Goal: Task Accomplishment & Management: Manage account settings

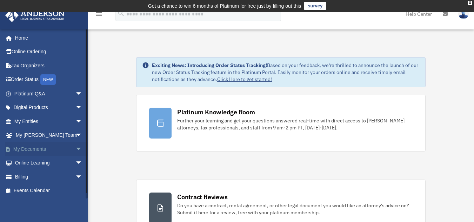
click at [48, 149] on link "My Documents arrow_drop_down" at bounding box center [49, 149] width 88 height 14
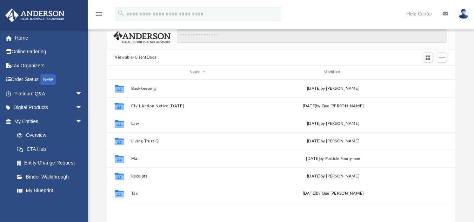
scroll to position [57, 0]
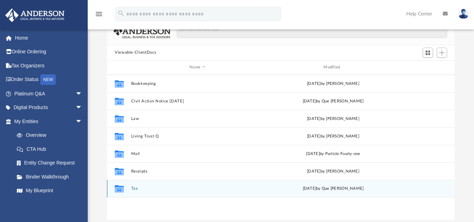
click at [135, 190] on button "Tax" at bounding box center [197, 188] width 133 height 5
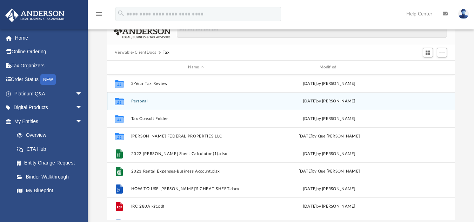
click at [136, 101] on button "Personal" at bounding box center [196, 101] width 130 height 5
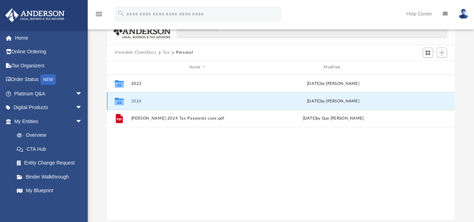
click at [136, 101] on button "2024" at bounding box center [197, 101] width 133 height 5
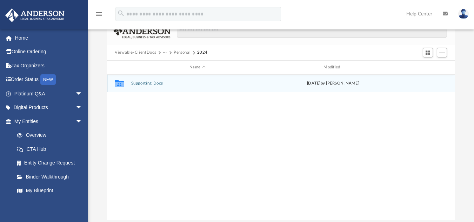
click at [137, 83] on button "Supporting Docs" at bounding box center [197, 83] width 133 height 5
click at [137, 83] on button "Digital Tax Organizer" at bounding box center [197, 83] width 133 height 5
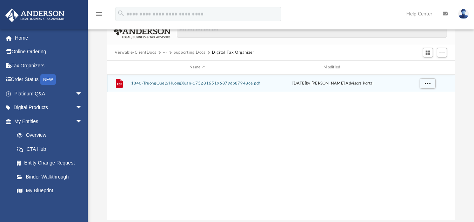
click at [194, 84] on button "1040-TruongQueLyHuongXuan-17528165196879db87948ce.pdf" at bounding box center [197, 83] width 133 height 5
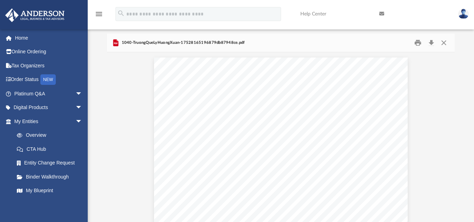
scroll to position [42, 0]
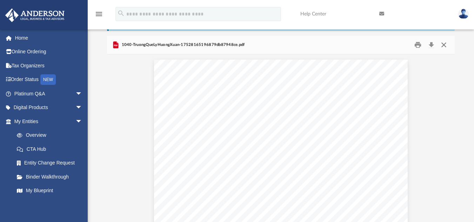
click at [443, 45] on button "Close" at bounding box center [444, 44] width 13 height 11
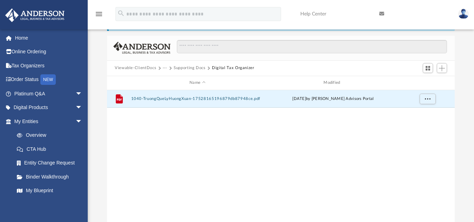
drag, startPoint x: 446, startPoint y: 68, endPoint x: 272, endPoint y: 151, distance: 193.1
click at [272, 151] on div "File 1040-TruongQueLyHuongXuan-17528165196879db87948ce.pdf [DATE] by [PERSON_NA…" at bounding box center [281, 162] width 348 height 145
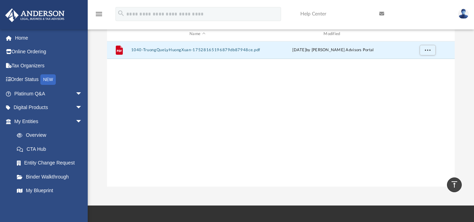
scroll to position [62, 0]
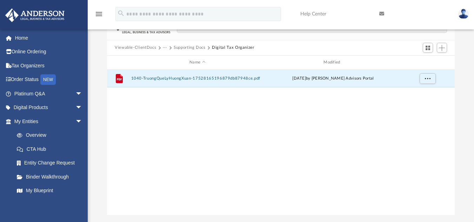
drag, startPoint x: 428, startPoint y: 76, endPoint x: 298, endPoint y: 120, distance: 136.9
click at [298, 120] on div "File 1040-TruongQueLyHuongXuan-17528165196879db87948ce.pdf [DATE] by [PERSON_NA…" at bounding box center [281, 142] width 348 height 145
click at [202, 48] on button "Supporting Docs" at bounding box center [190, 48] width 32 height 6
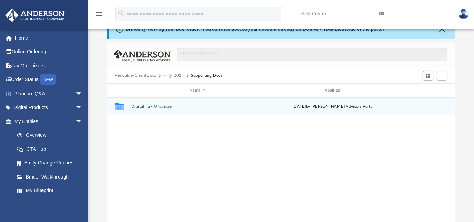
scroll to position [36, 0]
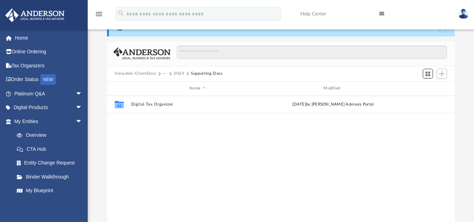
click at [430, 73] on span "Switch to Grid View" at bounding box center [428, 74] width 6 height 6
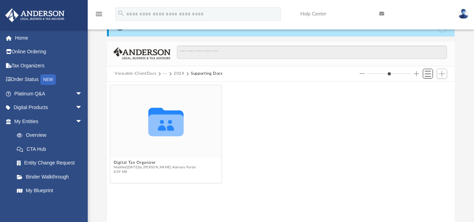
scroll to position [154, 343]
click at [430, 73] on span "Switch to List View" at bounding box center [428, 74] width 6 height 6
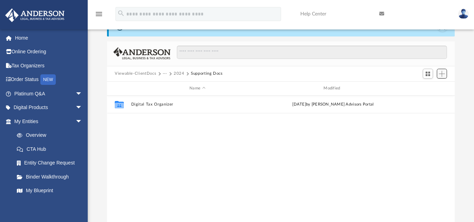
click at [440, 75] on span "Add" at bounding box center [442, 74] width 6 height 6
click at [429, 87] on li "Upload" at bounding box center [432, 87] width 22 height 7
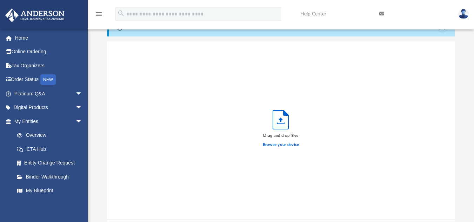
scroll to position [173, 343]
click at [277, 146] on label "Browse your device" at bounding box center [281, 145] width 36 height 6
click at [0, 0] on input "Browse your device" at bounding box center [0, 0] width 0 height 0
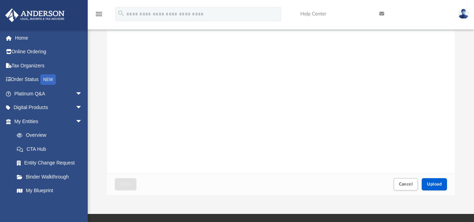
scroll to position [83, 0]
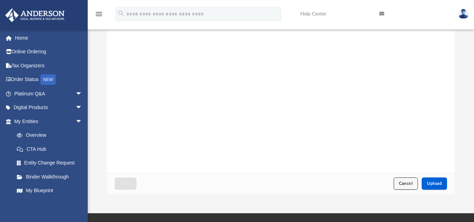
click at [401, 184] on span "Cancel" at bounding box center [406, 183] width 14 height 4
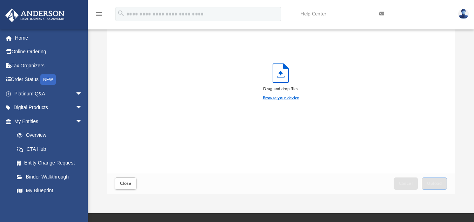
click at [292, 98] on label "Browse your device" at bounding box center [281, 98] width 36 height 6
click at [0, 0] on input "Browse your device" at bounding box center [0, 0] width 0 height 0
click at [120, 185] on span "Close" at bounding box center [125, 183] width 11 height 4
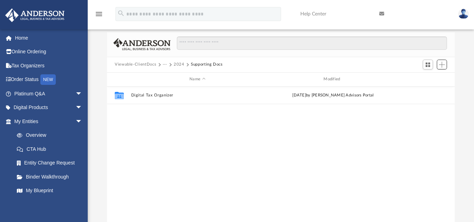
scroll to position [44, 0]
click at [441, 66] on span "Add" at bounding box center [442, 66] width 6 height 6
click at [429, 81] on li "Upload" at bounding box center [432, 80] width 22 height 7
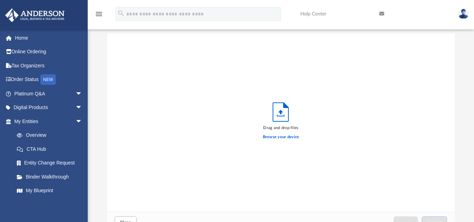
scroll to position [173, 343]
click at [288, 138] on label "Browse your device" at bounding box center [281, 137] width 36 height 6
click at [0, 0] on input "Browse your device" at bounding box center [0, 0] width 0 height 0
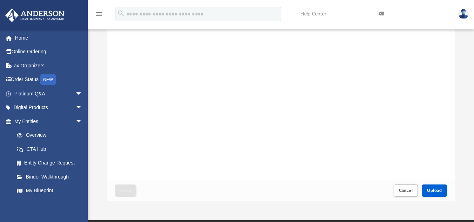
scroll to position [85, 0]
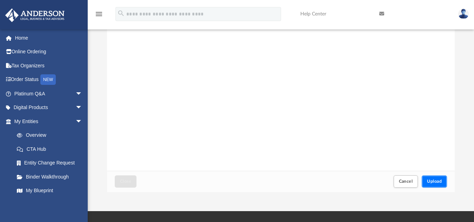
click at [435, 183] on span "Upload" at bounding box center [434, 181] width 15 height 4
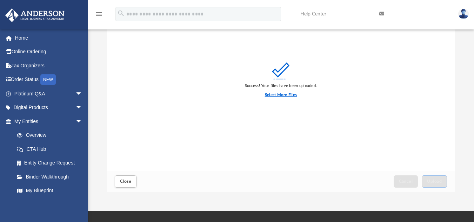
click at [287, 94] on label "Select More Files" at bounding box center [281, 95] width 32 height 6
click at [0, 0] on input "Select More Files" at bounding box center [0, 0] width 0 height 0
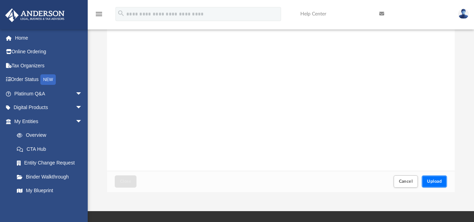
click at [435, 184] on button "Upload" at bounding box center [434, 181] width 25 height 12
click at [435, 184] on div "Upload" at bounding box center [434, 182] width 25 height 12
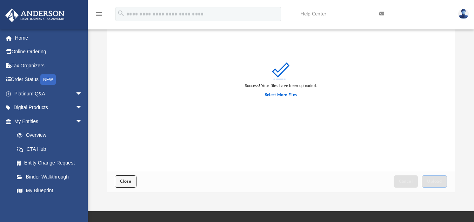
click at [126, 183] on span "Close" at bounding box center [125, 181] width 11 height 4
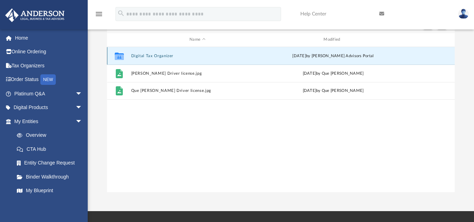
click at [156, 58] on button "Digital Tax Organizer" at bounding box center [197, 55] width 133 height 5
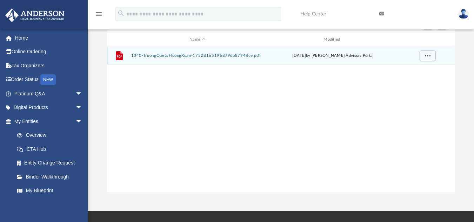
click at [156, 58] on div "File 1040-TruongQueLyHuongXuan-17528165196879db87948ce.pdf [DATE] by [PERSON_NA…" at bounding box center [281, 56] width 348 height 18
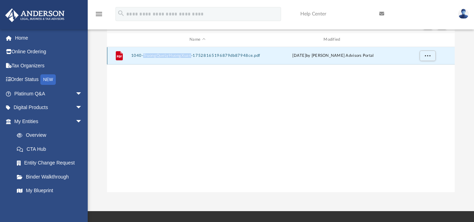
click at [156, 58] on div "File 1040-TruongQueLyHuongXuan-17528165196879db87948ce.pdf [DATE] by [PERSON_NA…" at bounding box center [281, 56] width 348 height 18
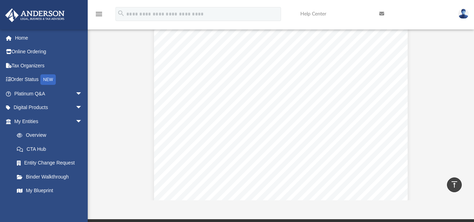
scroll to position [76, 0]
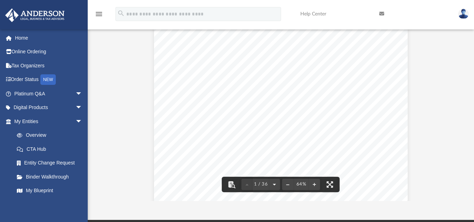
click at [274, 182] on button "File preview" at bounding box center [274, 184] width 11 height 15
click at [274, 183] on button "File preview" at bounding box center [274, 184] width 11 height 15
click at [248, 184] on button "File preview" at bounding box center [247, 184] width 11 height 15
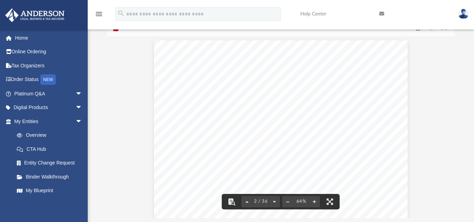
scroll to position [206, 0]
click at [274, 201] on button "File preview" at bounding box center [274, 201] width 11 height 15
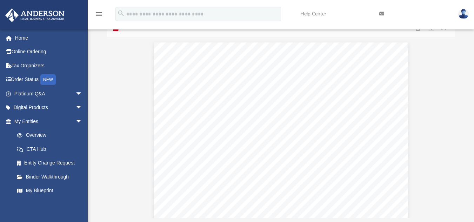
scroll to position [395, 0]
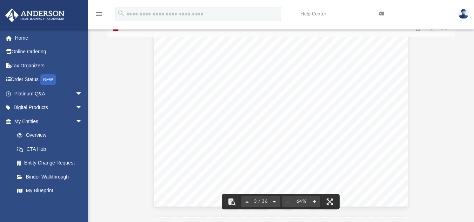
click at [275, 202] on button "File preview" at bounding box center [274, 201] width 11 height 15
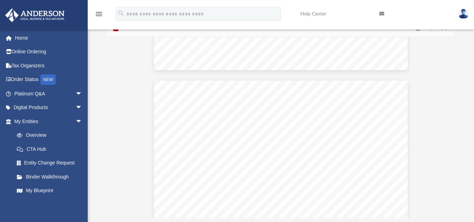
scroll to position [925, 0]
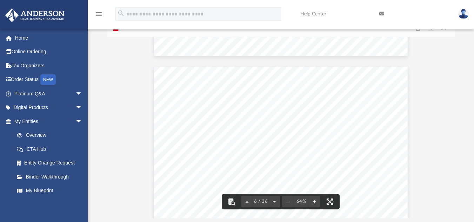
click at [357, 98] on div "Account Type Checking Is this a business account? No Account Owner Joint I conf…" at bounding box center [281, 156] width 254 height 179
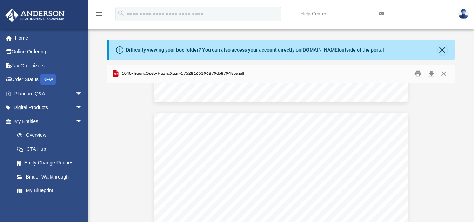
scroll to position [0, 0]
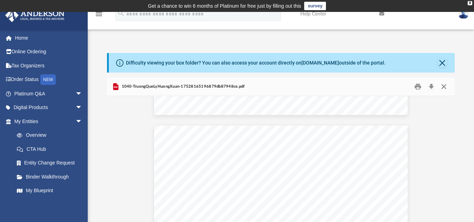
click at [445, 87] on button "Close" at bounding box center [444, 86] width 13 height 11
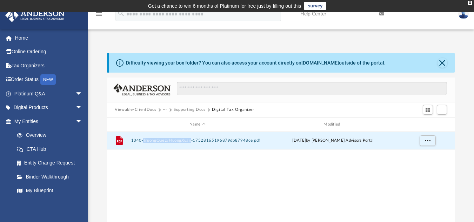
click at [225, 109] on button "Digital Tax Organizer" at bounding box center [233, 110] width 42 height 6
click at [191, 108] on button "Supporting Docs" at bounding box center [190, 110] width 32 height 6
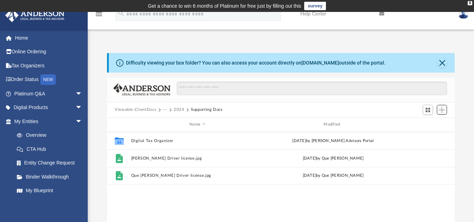
click at [446, 108] on button "Add" at bounding box center [442, 110] width 11 height 10
click at [427, 124] on li "Upload" at bounding box center [432, 123] width 22 height 7
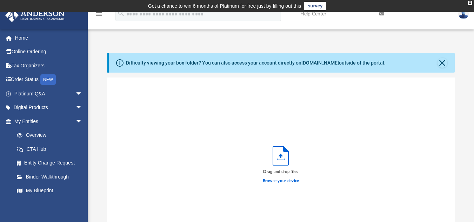
scroll to position [173, 343]
click at [280, 183] on label "Browse your device" at bounding box center [281, 181] width 36 height 6
click at [0, 0] on input "Browse your device" at bounding box center [0, 0] width 0 height 0
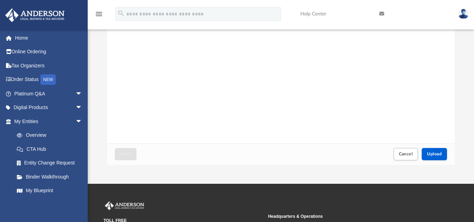
scroll to position [113, 0]
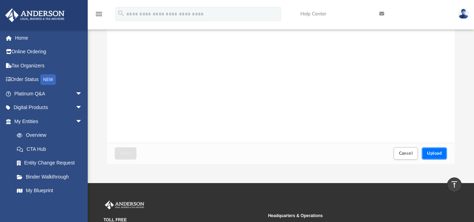
click at [431, 151] on button "Upload" at bounding box center [434, 153] width 25 height 12
click at [431, 151] on div "Upload" at bounding box center [434, 154] width 25 height 12
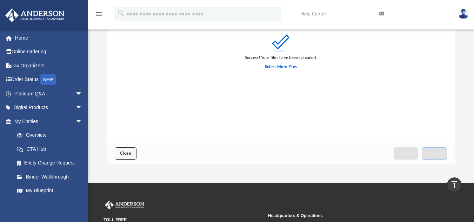
click at [120, 153] on span "Close" at bounding box center [125, 153] width 11 height 4
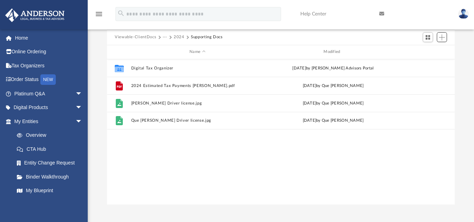
scroll to position [67, 0]
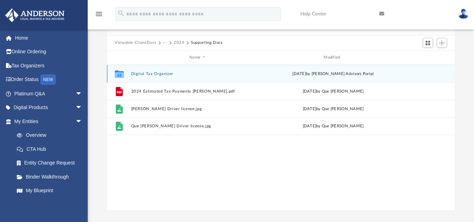
click at [151, 77] on div "Collaborated Folder Digital Tax Organizer [DATE] by [PERSON_NAME] Advisors Port…" at bounding box center [281, 74] width 348 height 18
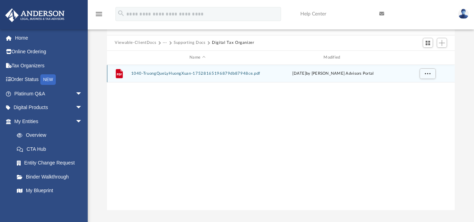
click at [151, 77] on div "File 1040-TruongQueLyHuongXuan-17528165196879db87948ce.pdf [DATE] by [PERSON_NA…" at bounding box center [281, 74] width 348 height 18
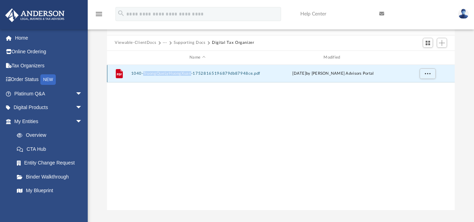
click at [151, 77] on div "File 1040-TruongQueLyHuongXuan-17528165196879db87948ce.pdf [DATE] by [PERSON_NA…" at bounding box center [281, 74] width 348 height 18
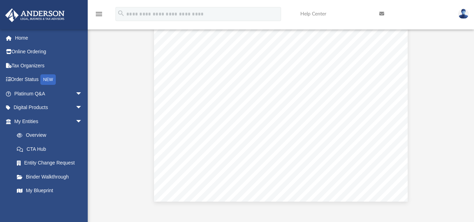
scroll to position [1146, 0]
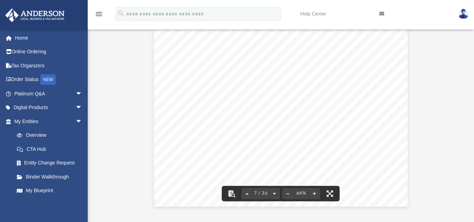
click at [273, 195] on button "File preview" at bounding box center [274, 193] width 11 height 15
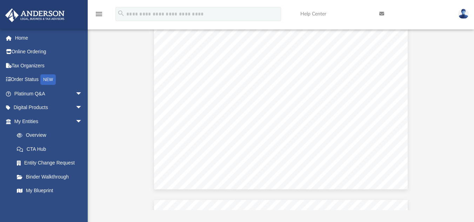
scroll to position [1148, 0]
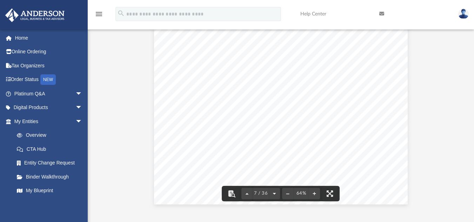
click at [276, 194] on button "File preview" at bounding box center [274, 193] width 11 height 15
